Goal: Task Accomplishment & Management: Manage account settings

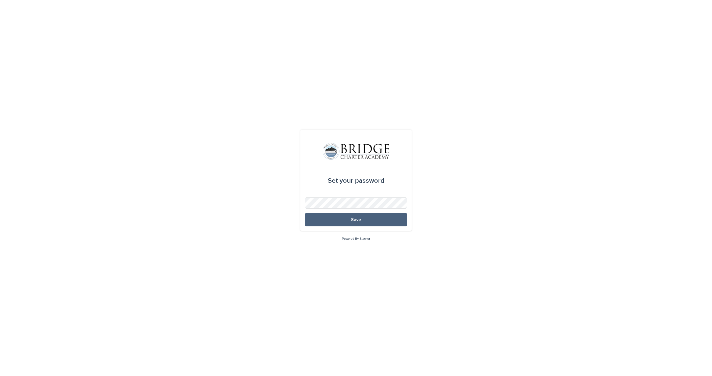
click at [342, 221] on button "Save" at bounding box center [356, 219] width 102 height 13
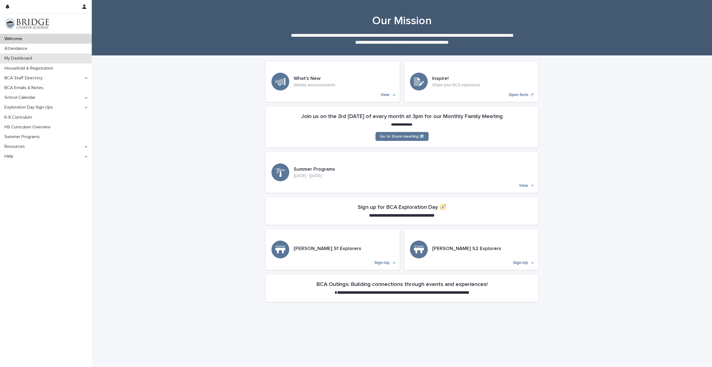
click at [17, 57] on p "My Dashboard" at bounding box center [19, 58] width 34 height 5
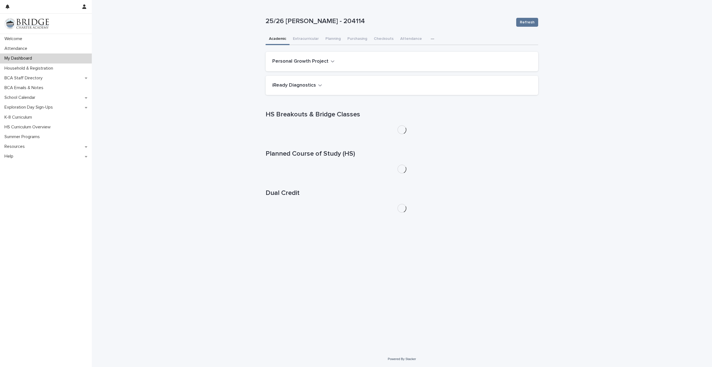
click at [431, 39] on icon "button" at bounding box center [432, 39] width 3 height 4
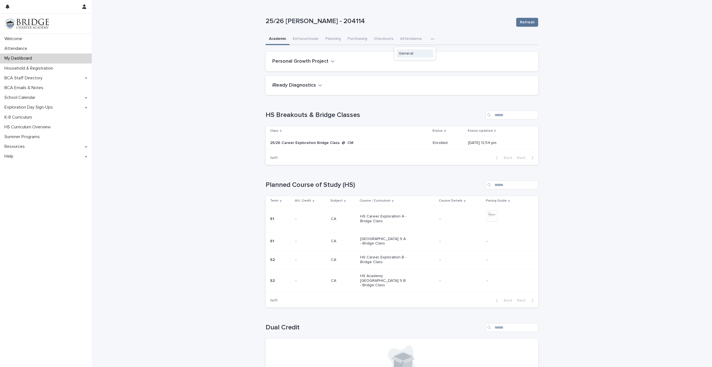
click at [409, 56] on button "General" at bounding box center [415, 53] width 37 height 8
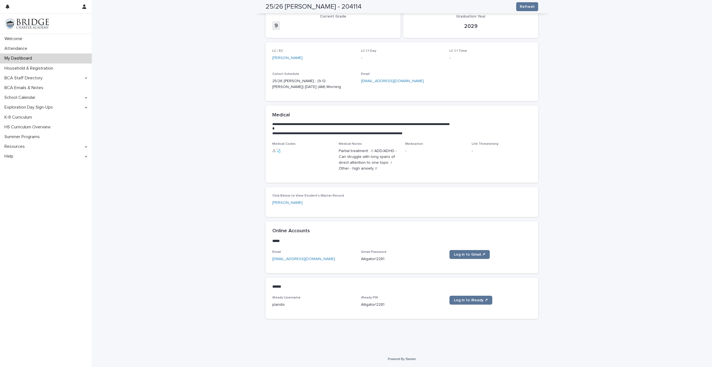
scroll to position [72, 0]
click at [86, 7] on button "button" at bounding box center [84, 6] width 11 height 13
click at [75, 21] on p "Log Out" at bounding box center [68, 23] width 35 height 9
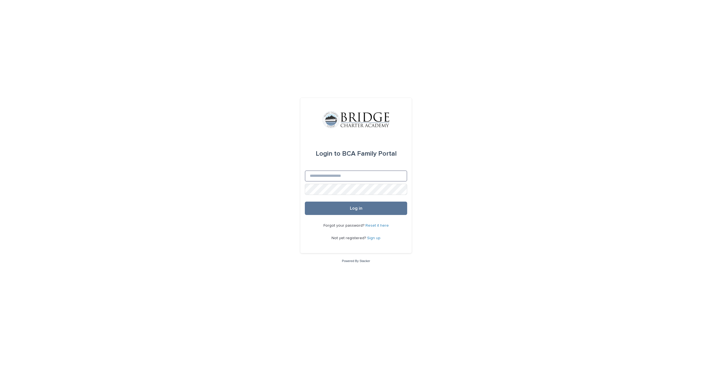
type input "**********"
click at [417, 205] on div "**********" at bounding box center [356, 183] width 712 height 367
click at [381, 206] on button "Log in" at bounding box center [356, 207] width 102 height 13
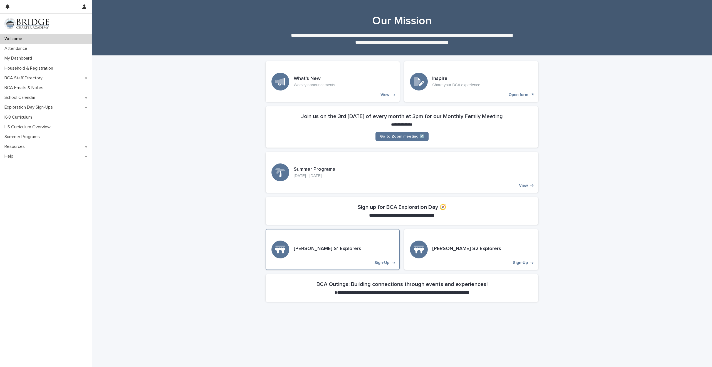
click at [335, 238] on div "[PERSON_NAME] S1 Explorers Sign-Up" at bounding box center [333, 249] width 134 height 41
click at [11, 58] on p "My Dashboard" at bounding box center [19, 58] width 34 height 5
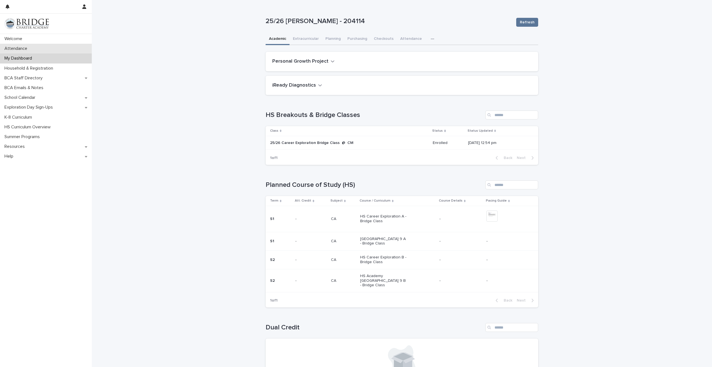
click at [46, 46] on div "Attendance" at bounding box center [46, 49] width 92 height 10
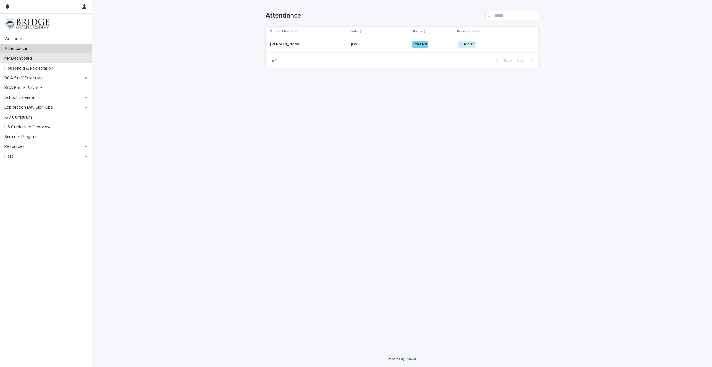
click at [75, 57] on div "My Dashboard" at bounding box center [46, 58] width 92 height 10
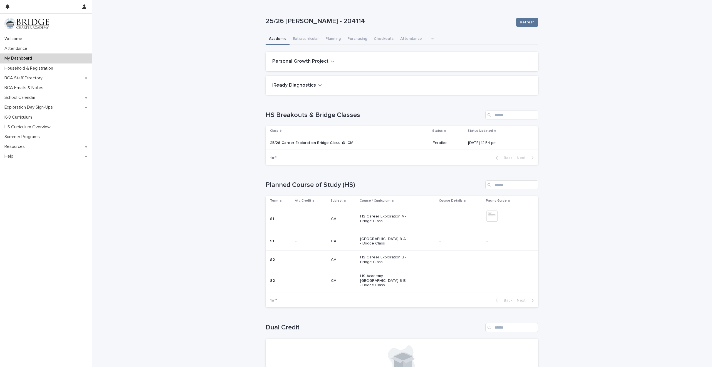
click at [423, 37] on div "Academic Extracurricular Planning Purchasing Checkouts Attendance General" at bounding box center [402, 39] width 273 height 12
click at [431, 38] on icon "button" at bounding box center [432, 39] width 3 height 4
click at [412, 52] on span "General" at bounding box center [406, 53] width 14 height 4
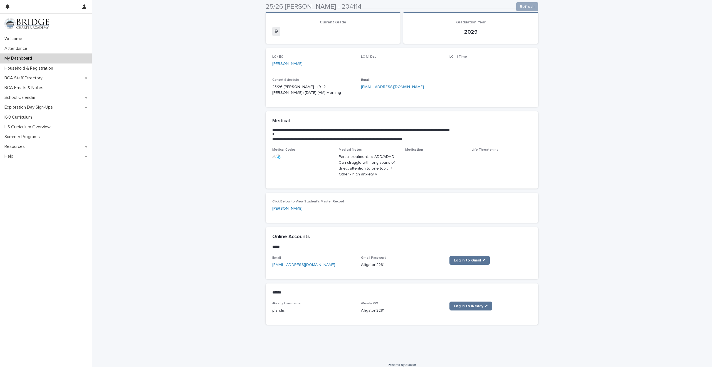
scroll to position [72, 0]
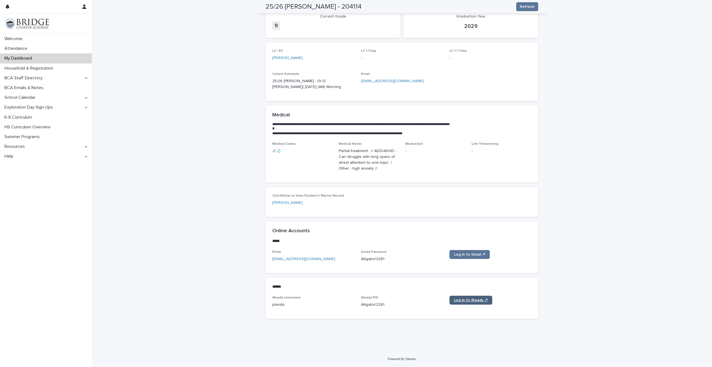
click at [468, 300] on span "Log in to iReady ↗" at bounding box center [471, 300] width 34 height 4
